Goal: Information Seeking & Learning: Learn about a topic

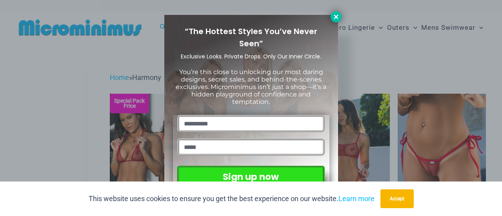
click at [336, 19] on icon at bounding box center [335, 16] width 7 height 7
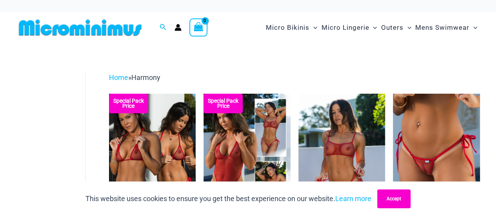
click at [394, 202] on button "Accept" at bounding box center [393, 198] width 33 height 19
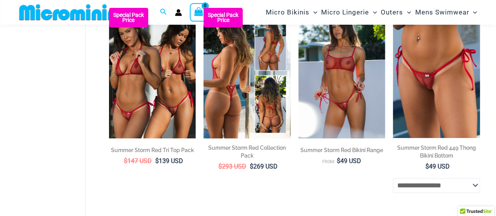
scroll to position [77, 0]
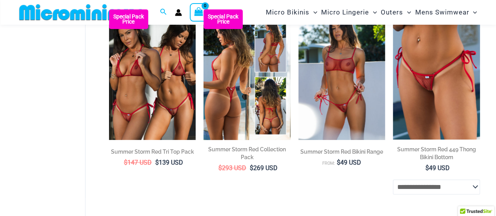
click at [227, 92] on img at bounding box center [246, 74] width 87 height 130
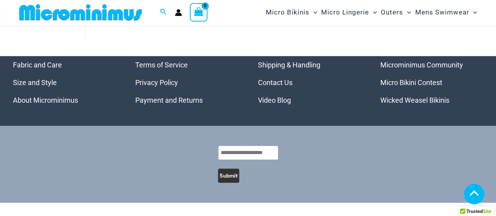
scroll to position [1742, 0]
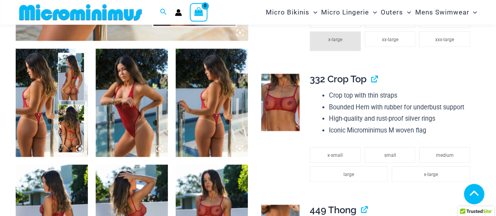
scroll to position [487, 0]
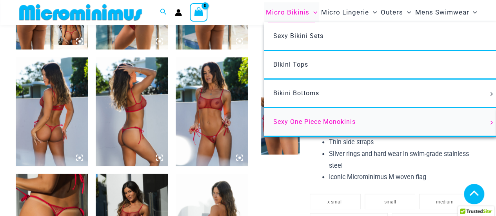
click at [299, 123] on span "Sexy One Piece Monokinis" at bounding box center [314, 121] width 82 height 7
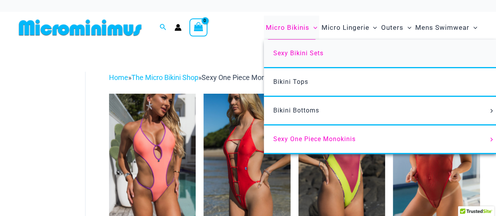
click at [291, 56] on span "Sexy Bikini Sets" at bounding box center [298, 52] width 50 height 7
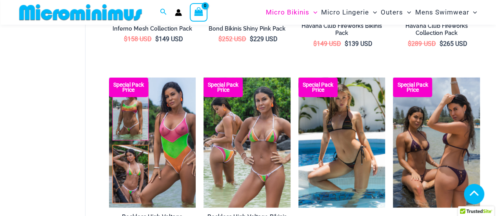
scroll to position [1006, 0]
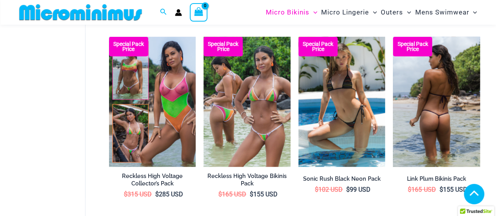
click at [412, 128] on img at bounding box center [436, 102] width 87 height 130
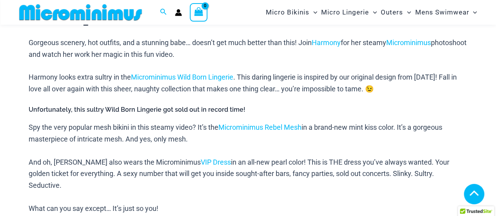
scroll to position [387, 0]
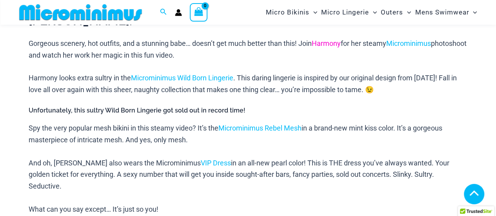
click at [336, 42] on link "Harmony" at bounding box center [326, 43] width 29 height 8
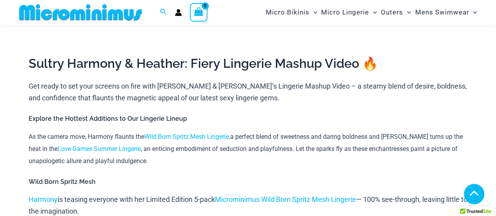
scroll to position [316, 0]
click at [209, 133] on link "Wild Born Spritz Mesh Lingerie," at bounding box center [187, 136] width 86 height 7
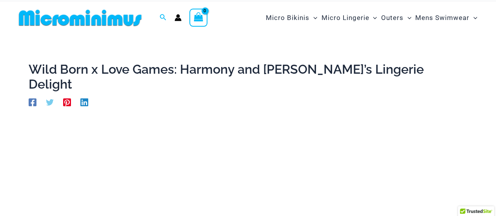
scroll to position [0, 0]
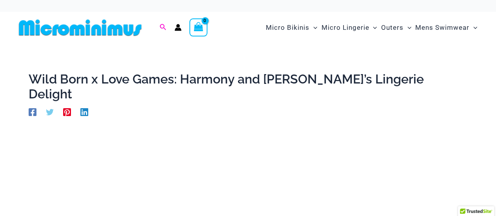
click at [165, 32] on span "Search icon link" at bounding box center [163, 28] width 7 height 10
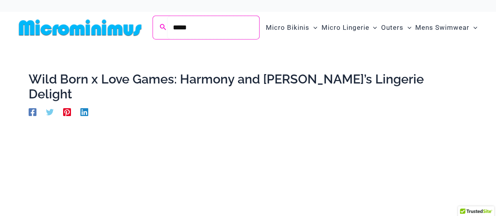
type input "*****"
click button "Search" at bounding box center [0, 0] width 0 height 0
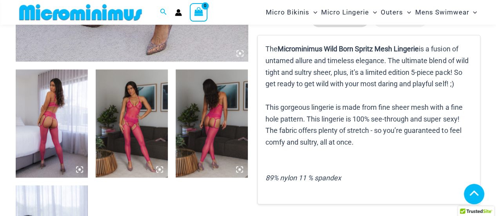
scroll to position [362, 0]
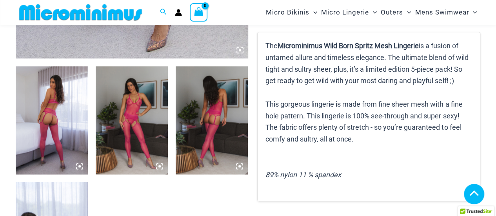
click at [53, 106] on img at bounding box center [52, 120] width 72 height 108
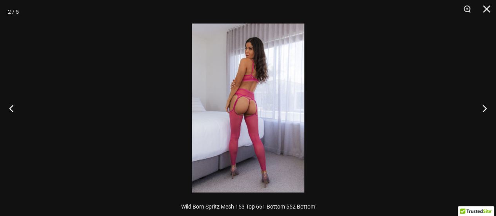
click at [249, 117] on img at bounding box center [248, 108] width 113 height 169
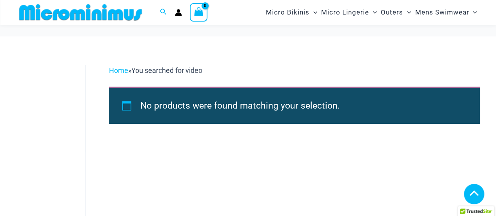
scroll to position [171, 0]
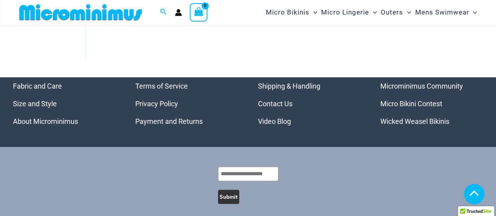
click at [276, 122] on link "Video Blog" at bounding box center [274, 121] width 33 height 8
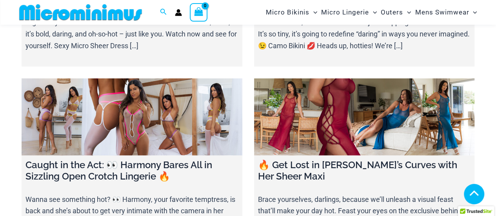
scroll to position [825, 0]
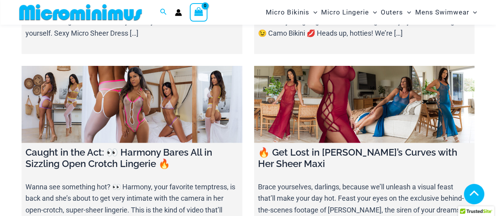
click at [114, 107] on link at bounding box center [132, 104] width 221 height 77
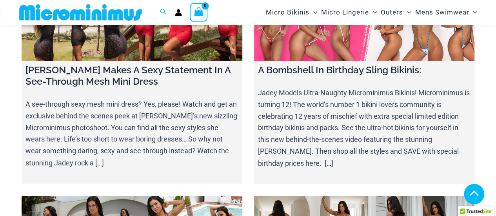
scroll to position [6534, 0]
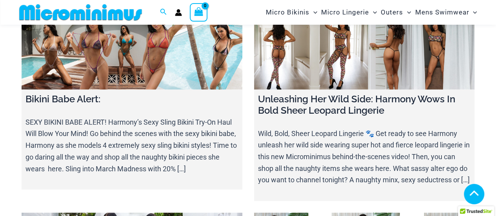
scroll to position [6754, 0]
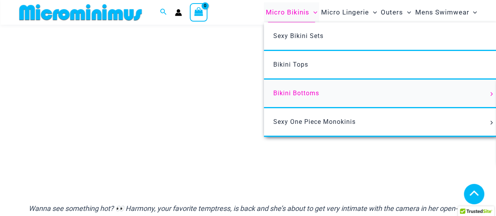
scroll to position [169, 0]
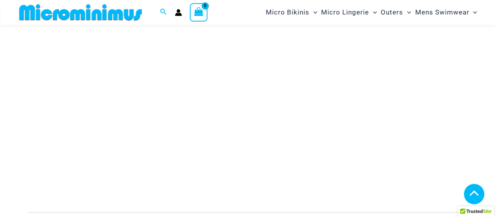
scroll to position [145, 0]
